Goal: Find specific fact: Find specific fact

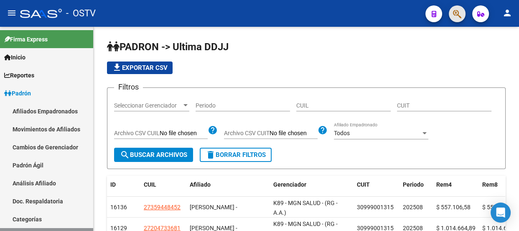
click at [452, 12] on button "button" at bounding box center [457, 13] width 17 height 17
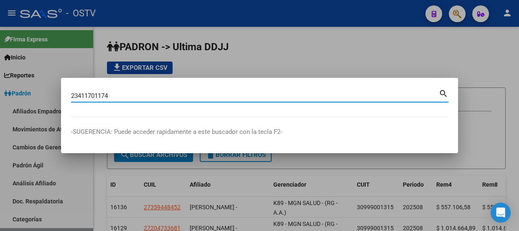
type input "23411701174"
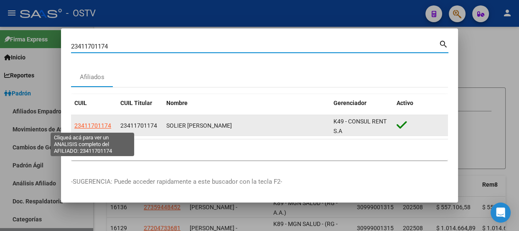
click at [90, 123] on span "23411701174" at bounding box center [92, 125] width 37 height 7
type textarea "23411701174"
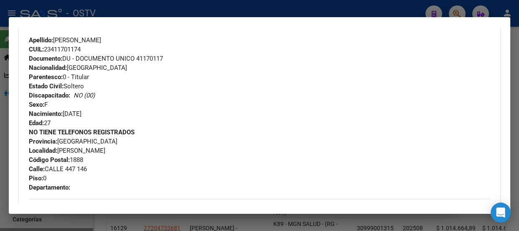
scroll to position [304, 0]
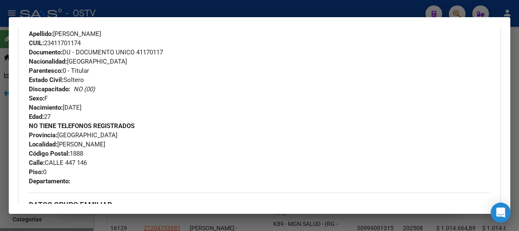
click at [153, 55] on span "Documento: DU - DOCUMENTO UNICO 41170117" at bounding box center [96, 53] width 134 height 8
copy span "41170117"
click at [206, 105] on div "Apellido: [PERSON_NAME] CUIL: 23411701174 Documento: DU - DOCUMENTO UNICO 41170…" at bounding box center [260, 75] width 462 height 92
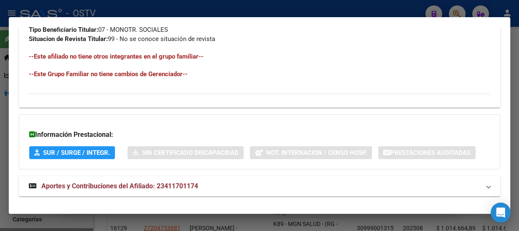
scroll to position [525, 0]
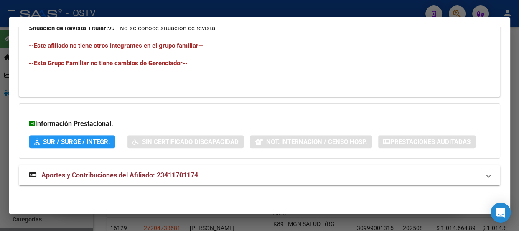
click at [202, 167] on mat-expansion-panel-header "Aportes y Contribuciones del Afiliado: 23411701174" at bounding box center [260, 175] width 482 height 20
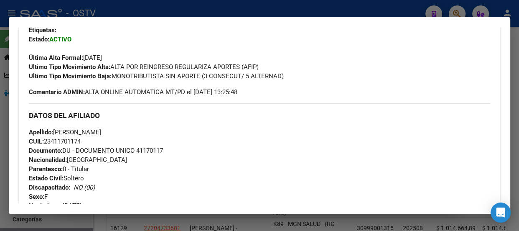
scroll to position [228, 0]
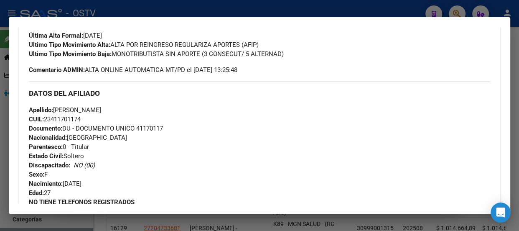
click at [73, 119] on span "CUIL: 23411701174" at bounding box center [55, 119] width 52 height 8
copy span "23411701174"
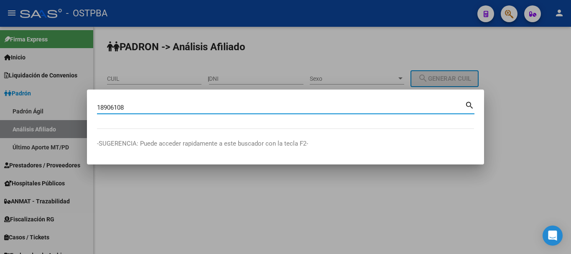
type input "18906108"
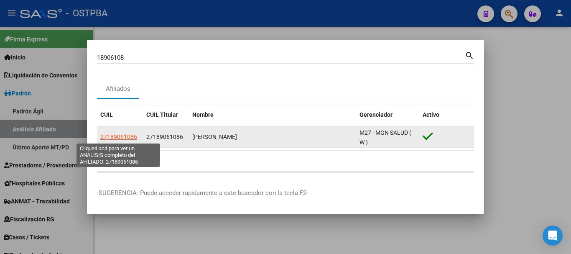
click at [116, 133] on span "27189061086" at bounding box center [118, 136] width 37 height 7
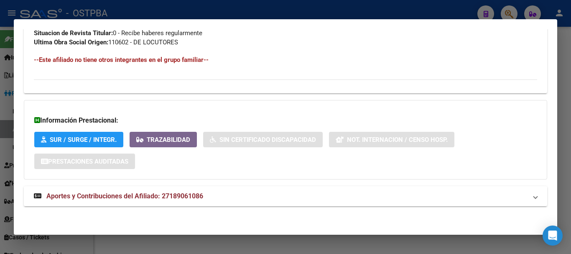
drag, startPoint x: 215, startPoint y: 202, endPoint x: 214, endPoint y: 195, distance: 7.2
click at [215, 202] on mat-expansion-panel-header "Aportes y Contribuciones del Afiliado: 27189061086" at bounding box center [285, 196] width 523 height 20
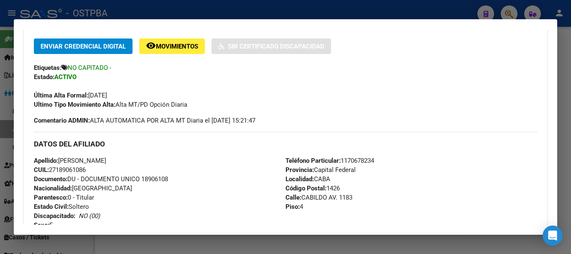
scroll to position [194, 0]
